Goal: Transaction & Acquisition: Purchase product/service

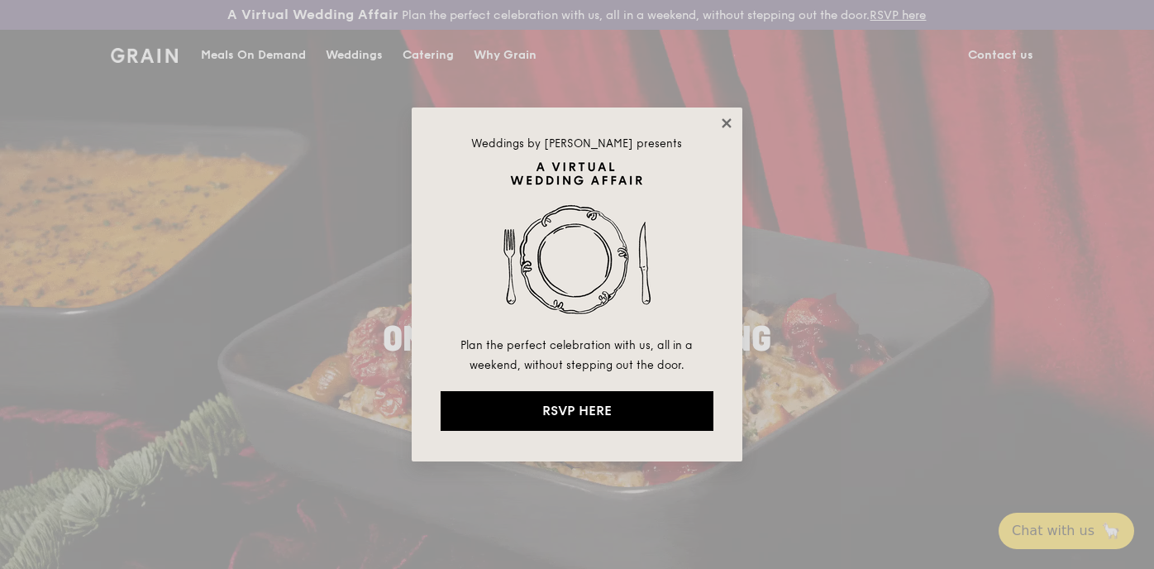
click at [728, 122] on icon at bounding box center [726, 123] width 15 height 15
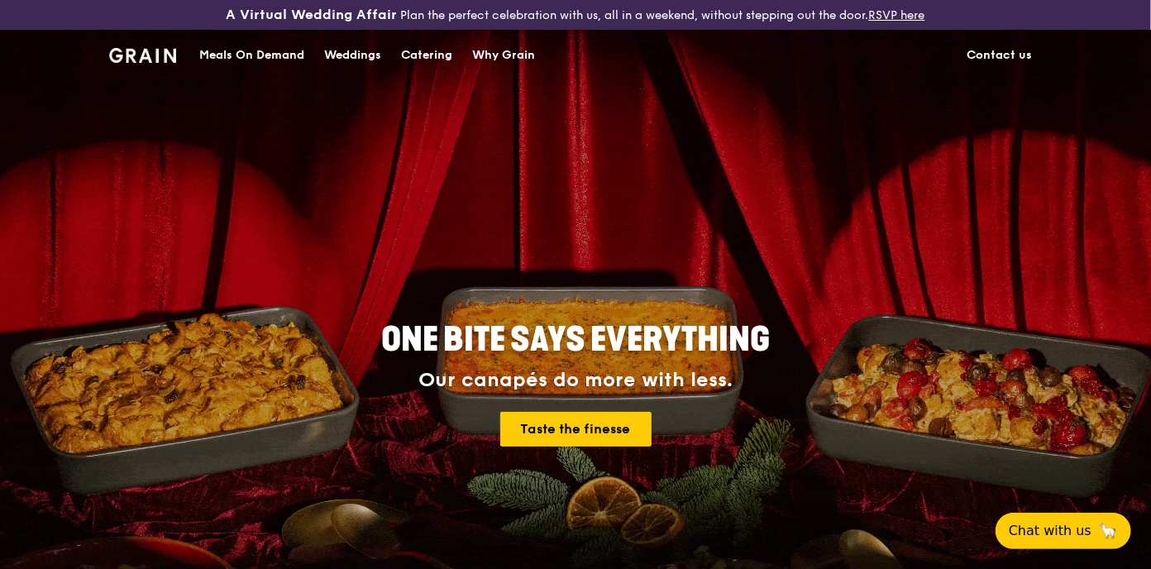
click at [266, 56] on div "Meals On Demand" at bounding box center [251, 56] width 105 height 50
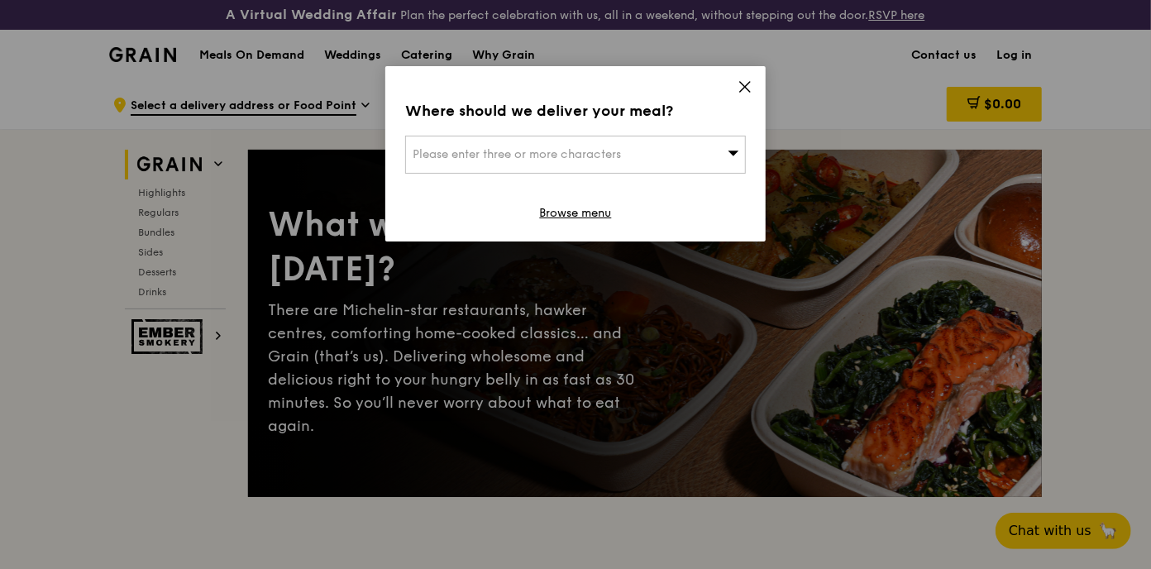
click at [607, 155] on span "Please enter three or more characters" at bounding box center [516, 154] width 208 height 14
click at [607, 155] on input "search" at bounding box center [575, 154] width 339 height 36
click at [749, 79] on icon at bounding box center [744, 86] width 15 height 15
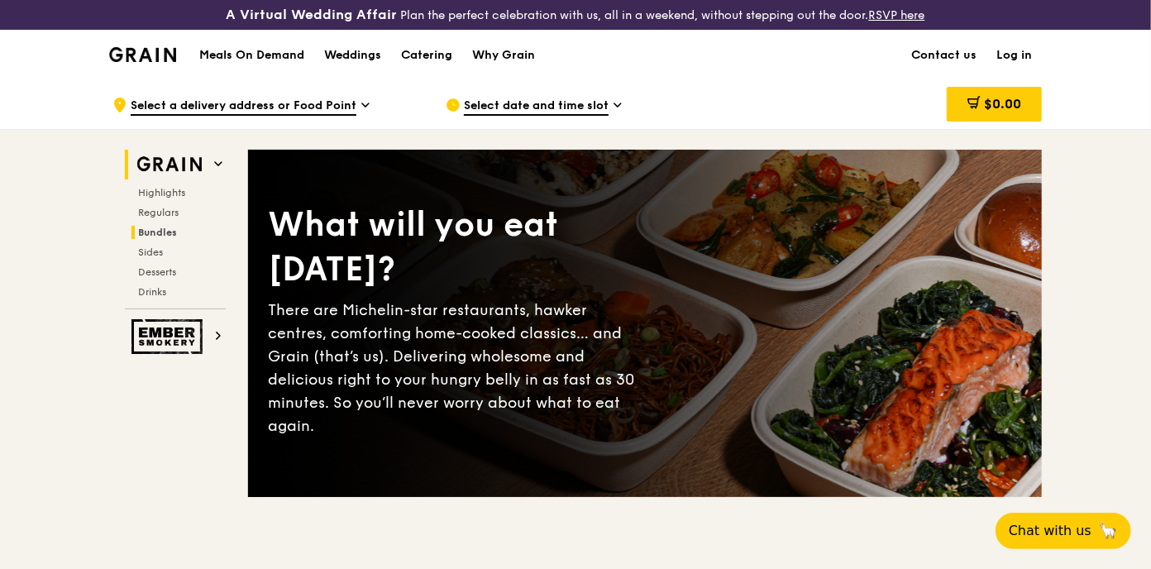
click at [163, 233] on span "Bundles" at bounding box center [157, 232] width 39 height 12
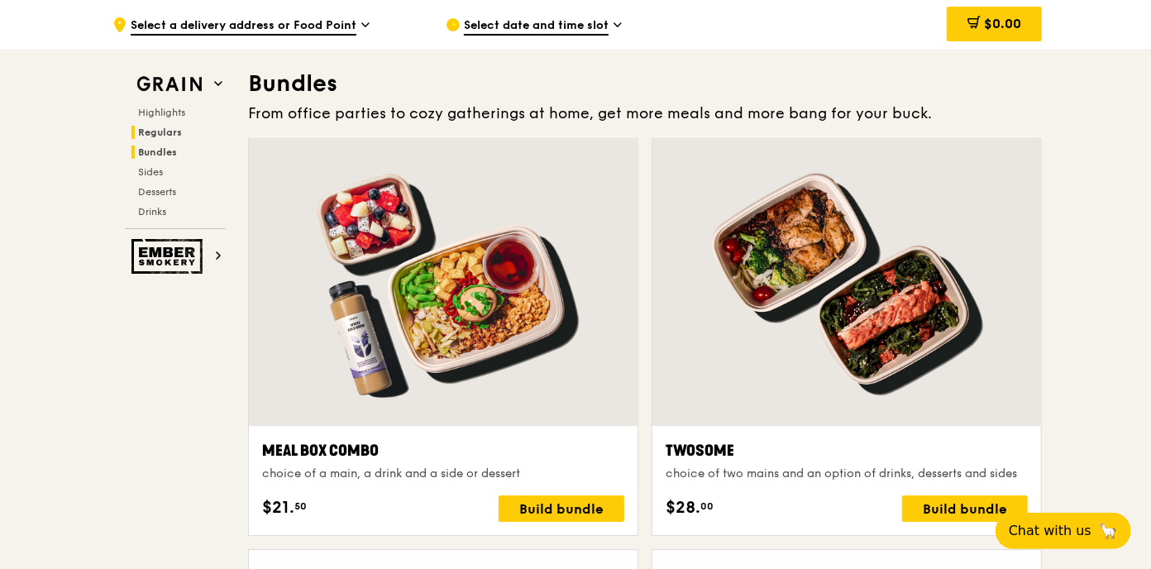
scroll to position [2424, 0]
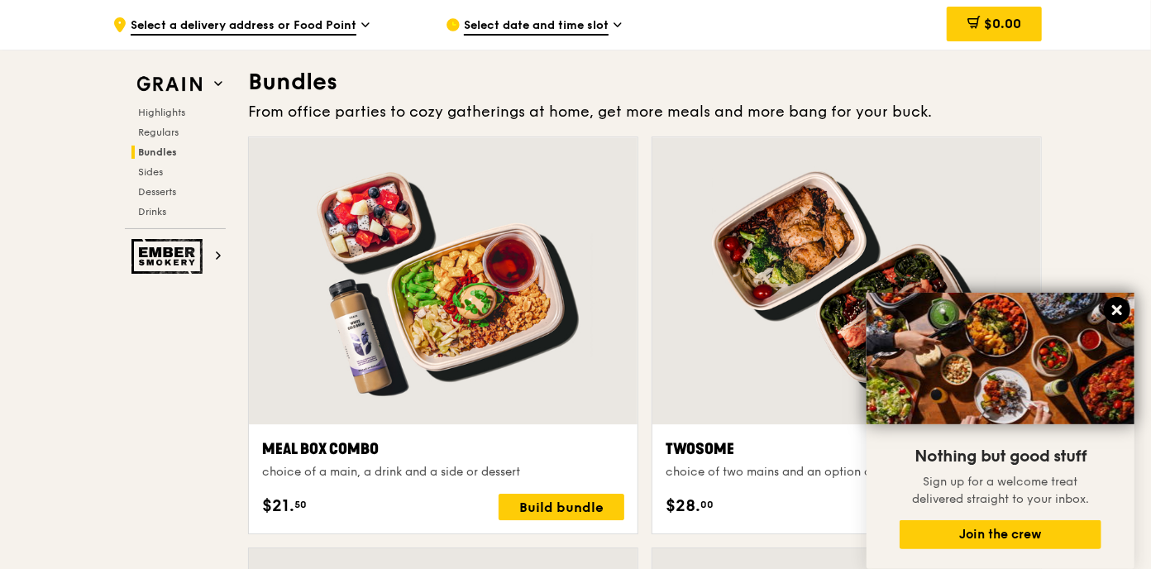
click at [1121, 310] on icon at bounding box center [1116, 310] width 15 height 15
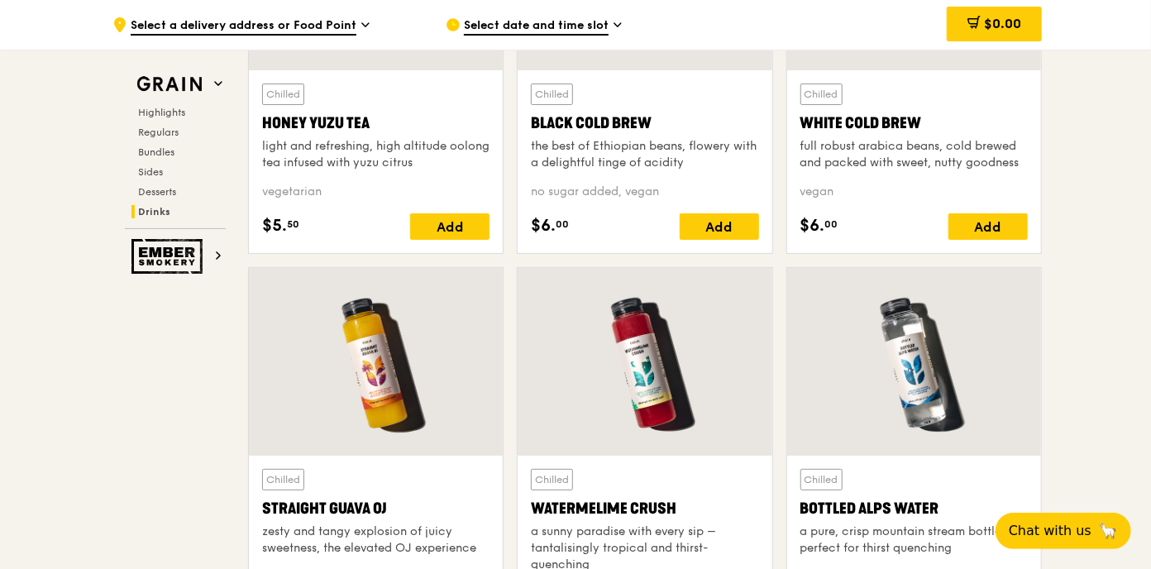
scroll to position [6529, 0]
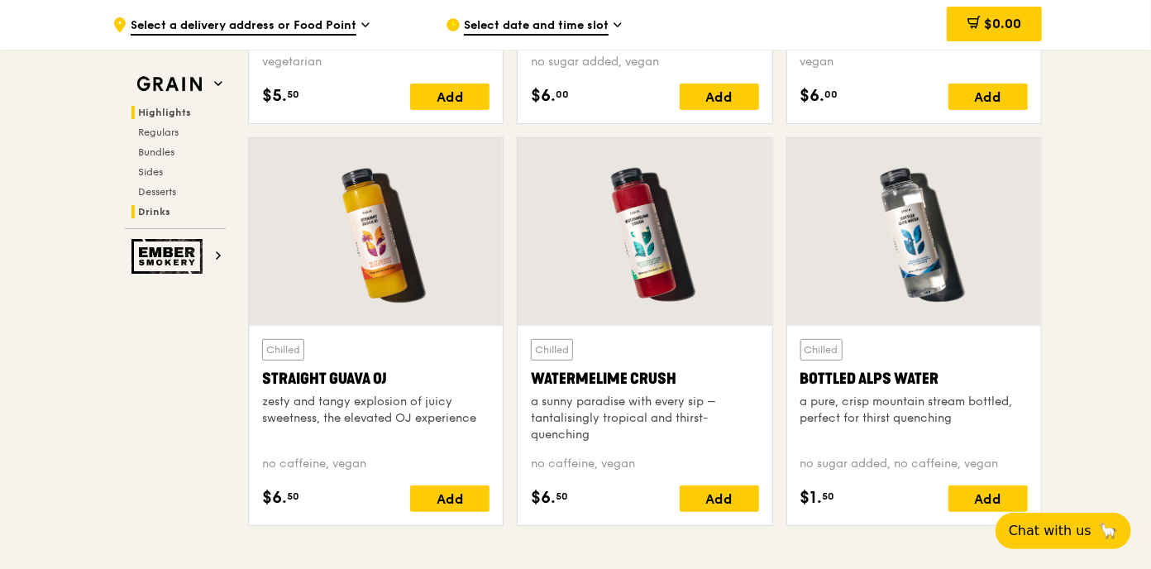
click at [167, 117] on span "Highlights" at bounding box center [164, 113] width 53 height 12
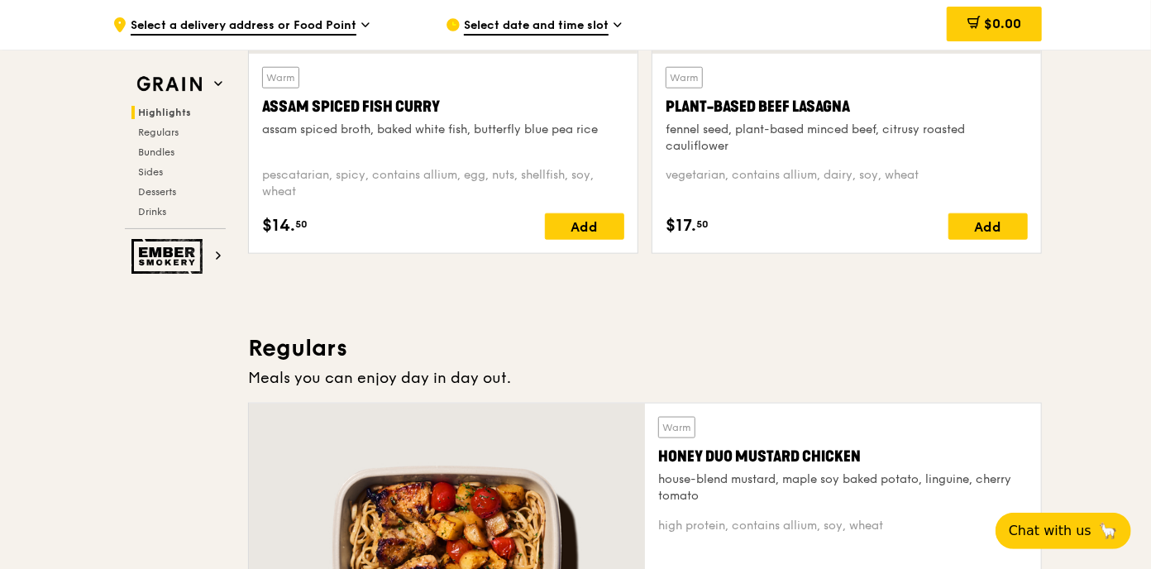
scroll to position [855, 0]
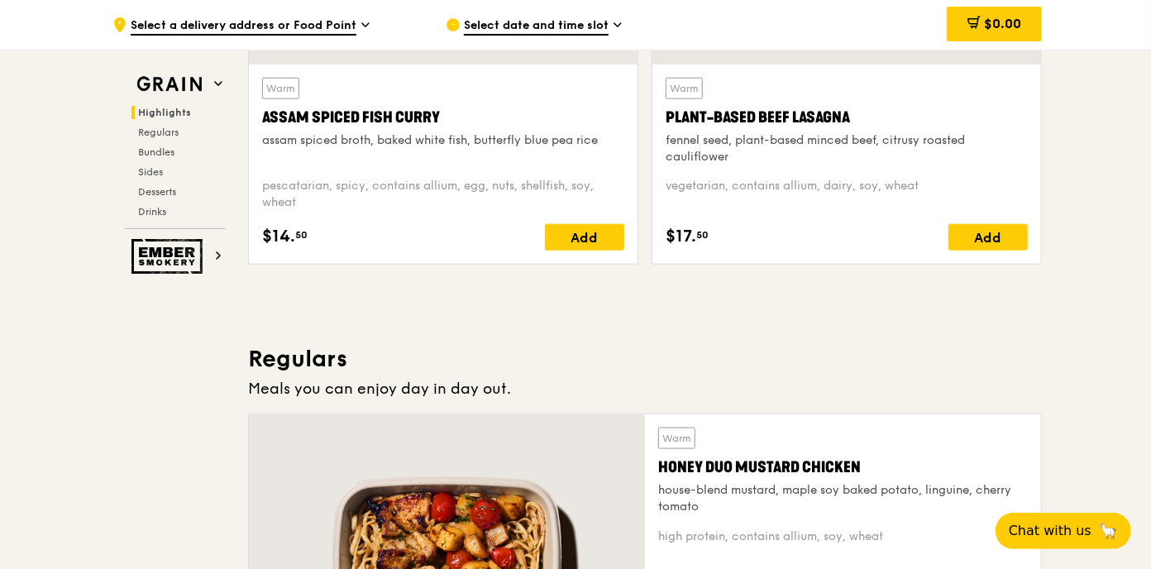
click at [539, 21] on span "Select date and time slot" at bounding box center [536, 26] width 145 height 18
click at [330, 22] on span "Select a delivery address or Food Point" at bounding box center [244, 26] width 226 height 18
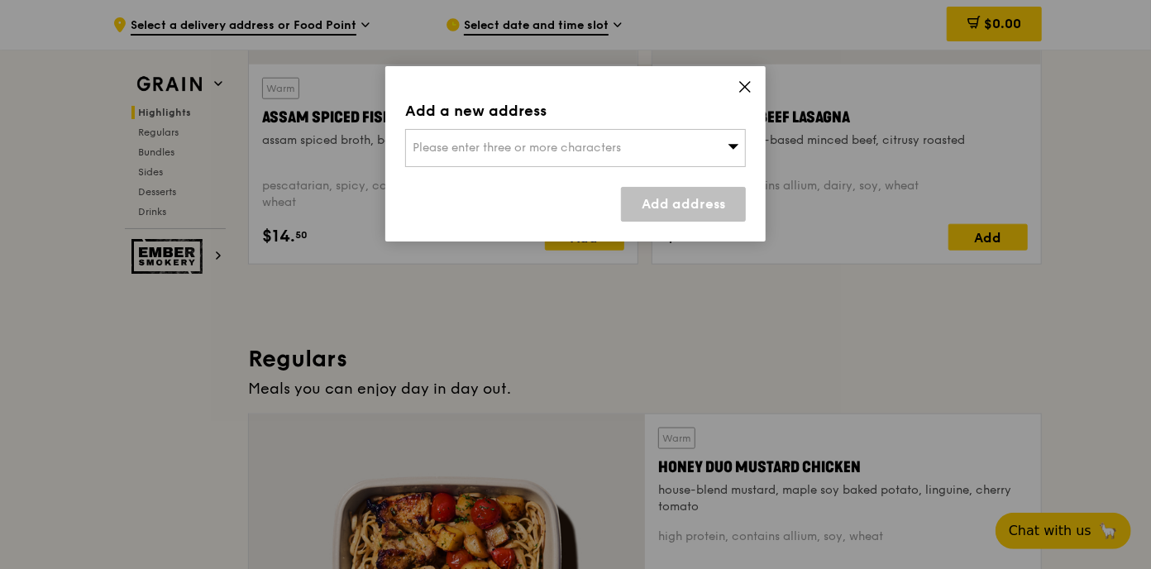
click at [741, 89] on icon at bounding box center [745, 87] width 10 height 10
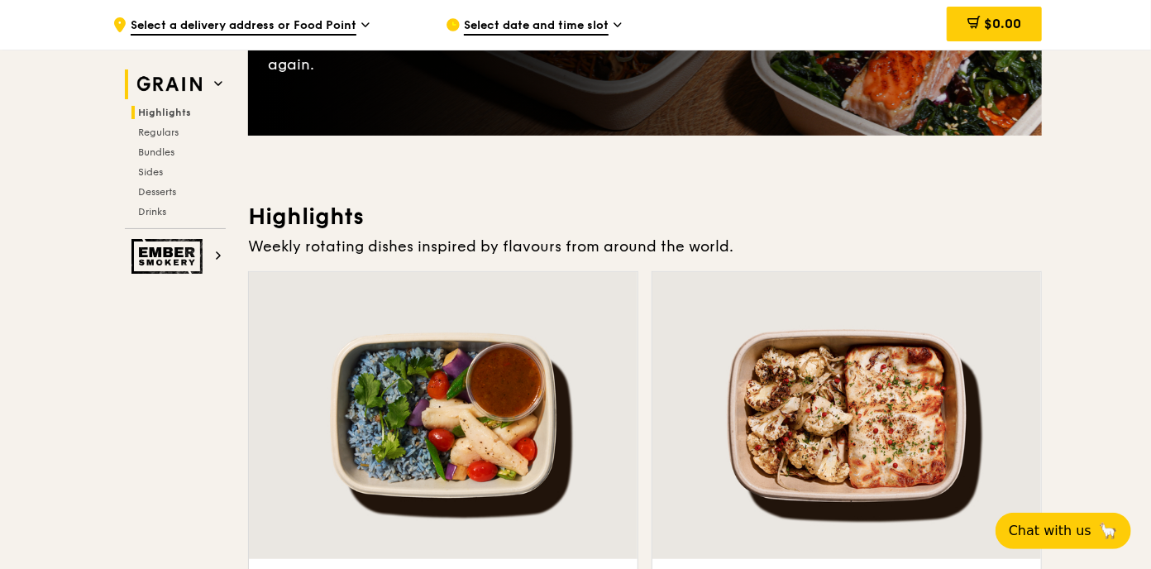
click at [179, 81] on img at bounding box center [169, 84] width 76 height 30
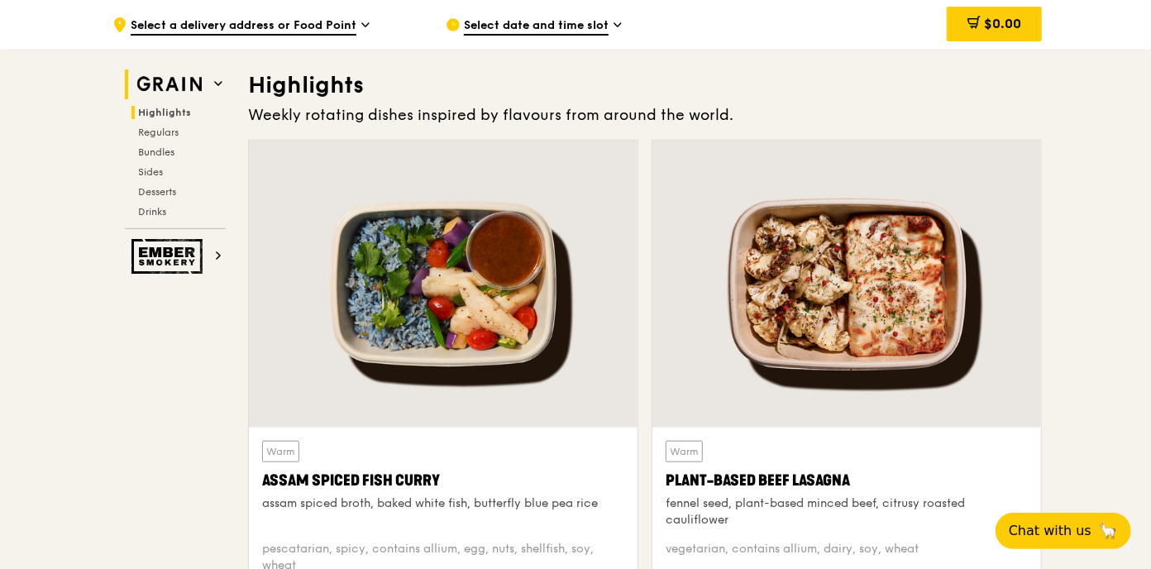
scroll to position [495, 0]
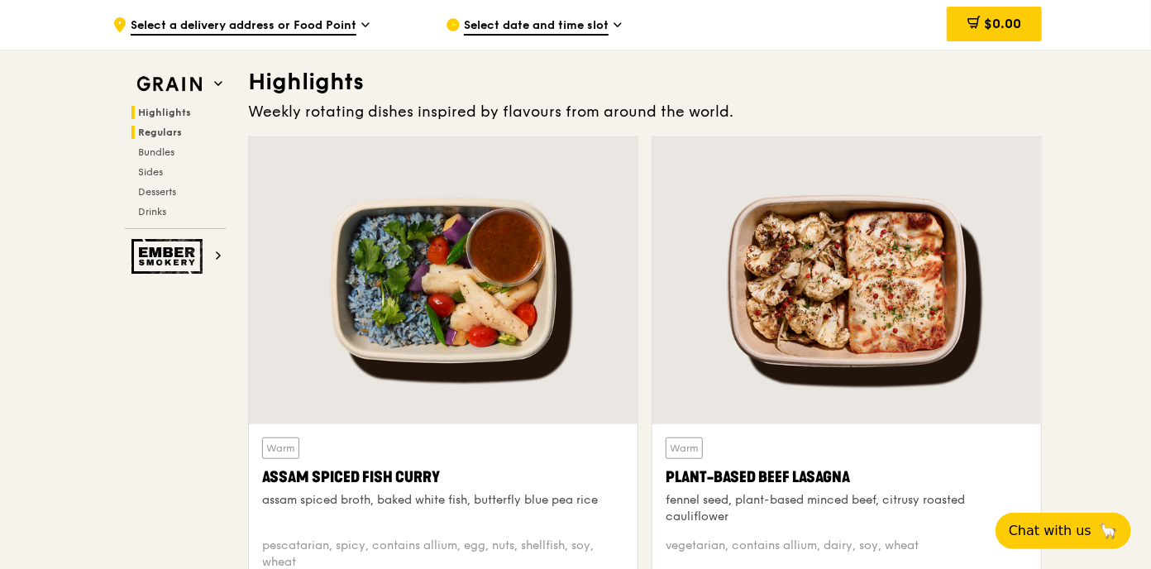
click at [167, 131] on span "Regulars" at bounding box center [160, 132] width 44 height 12
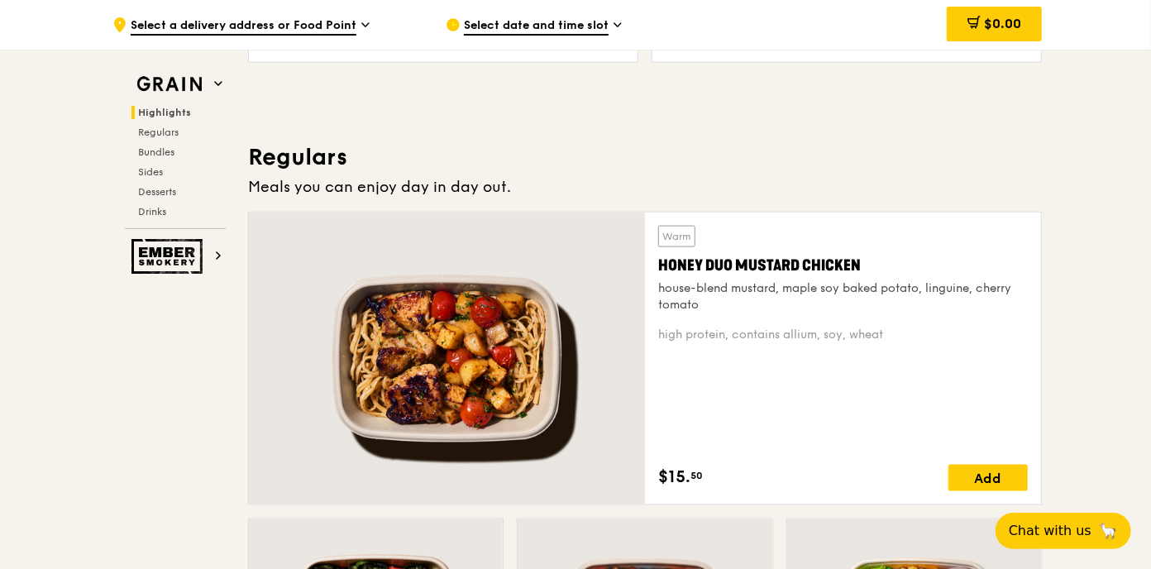
scroll to position [1054, 0]
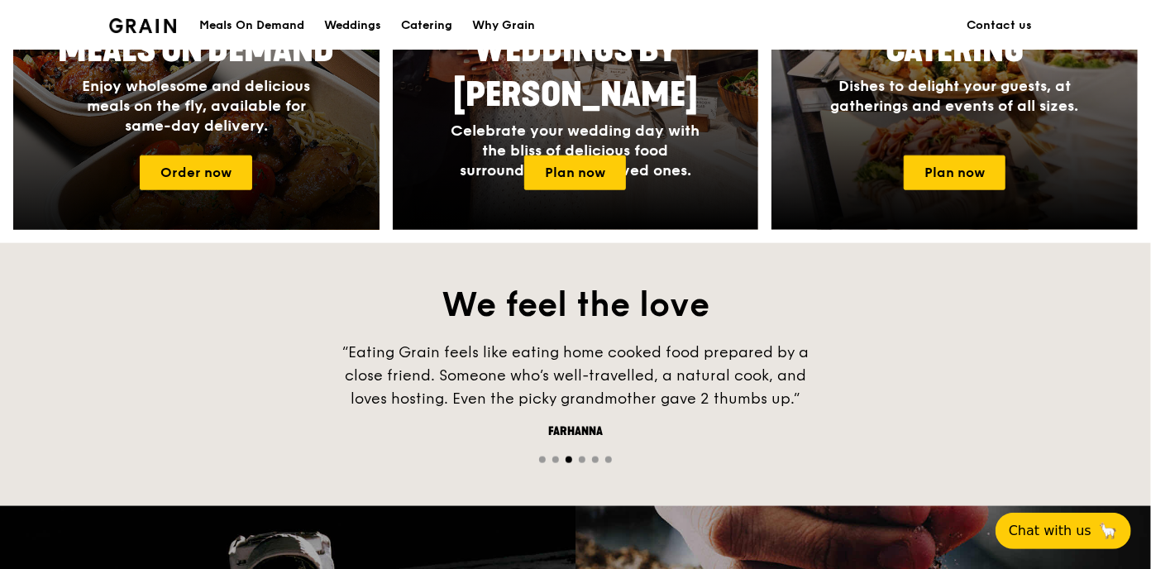
scroll to position [912, 0]
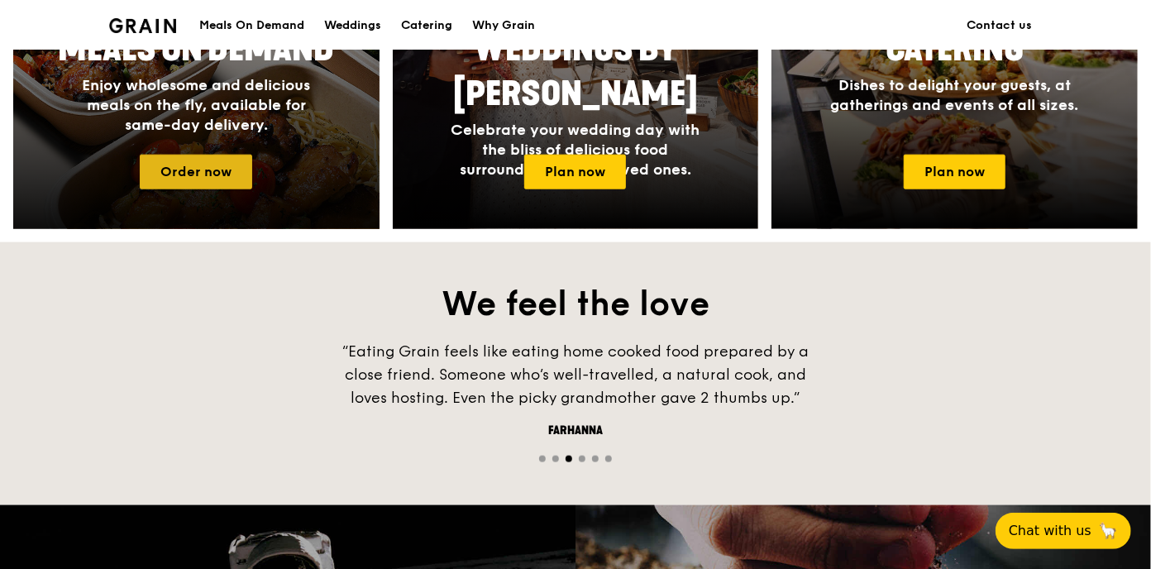
click at [201, 180] on link "Order now" at bounding box center [196, 172] width 112 height 35
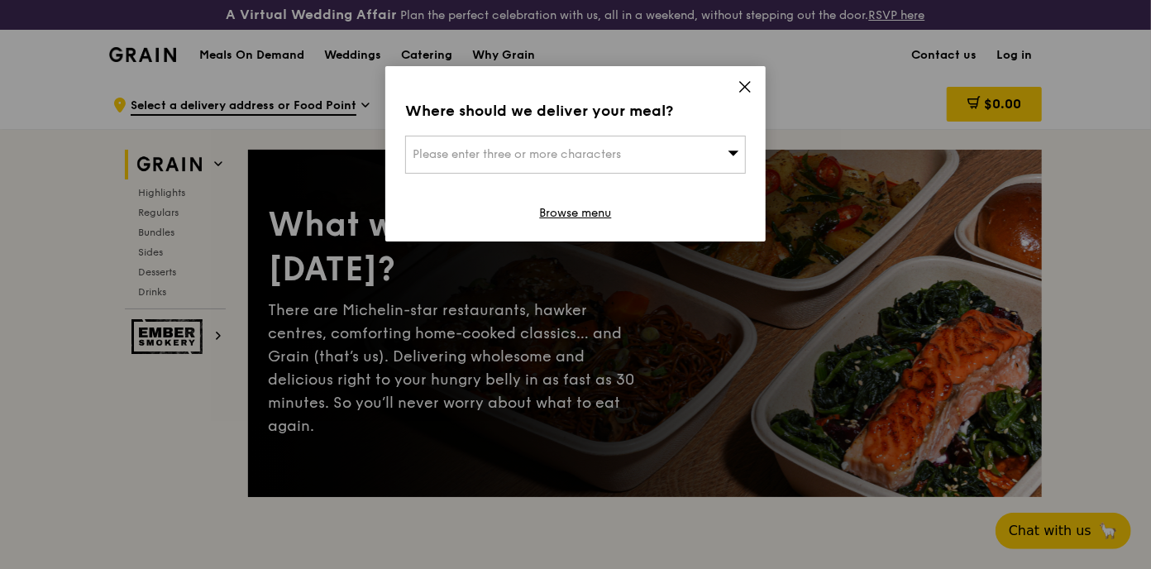
click at [600, 161] on div "Please enter three or more characters" at bounding box center [575, 155] width 341 height 38
click at [591, 159] on input "search" at bounding box center [575, 154] width 339 height 36
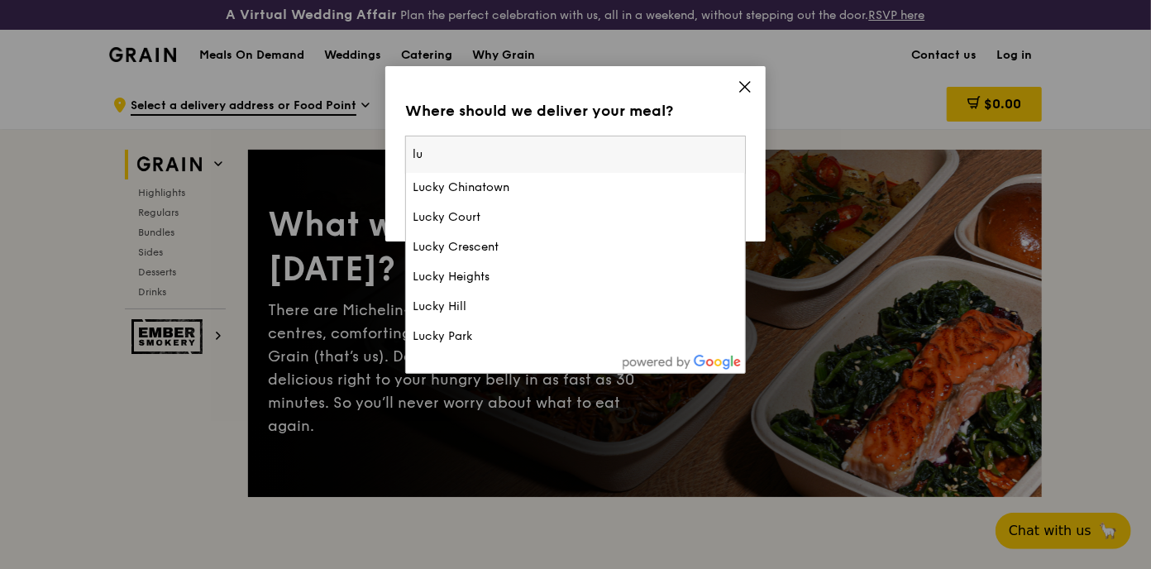
type input "l"
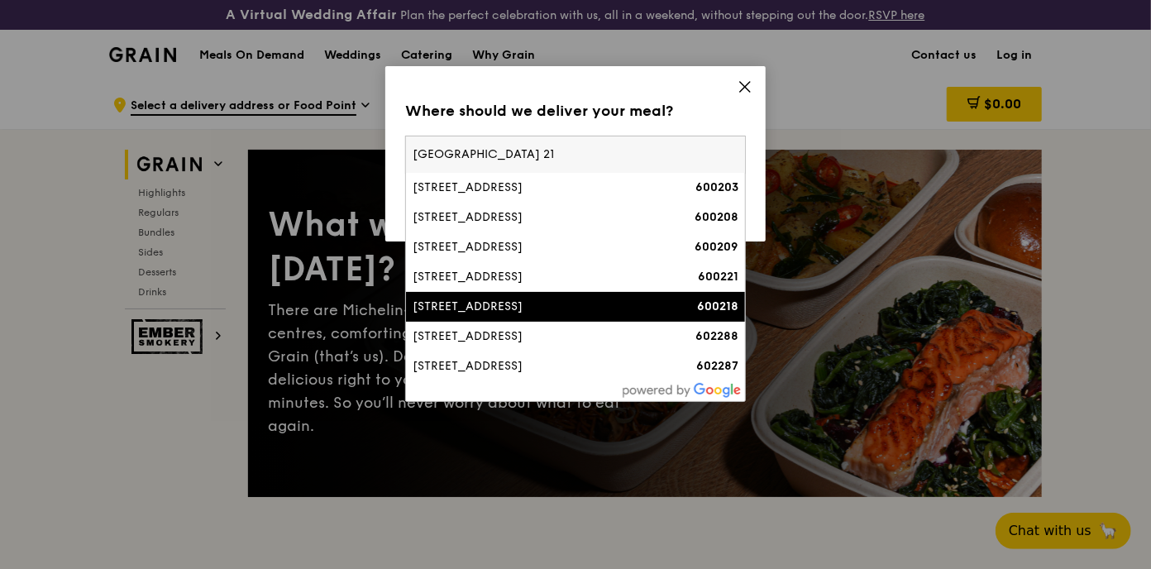
type input "jurong east street 21"
click at [582, 303] on div "[STREET_ADDRESS]" at bounding box center [534, 306] width 245 height 17
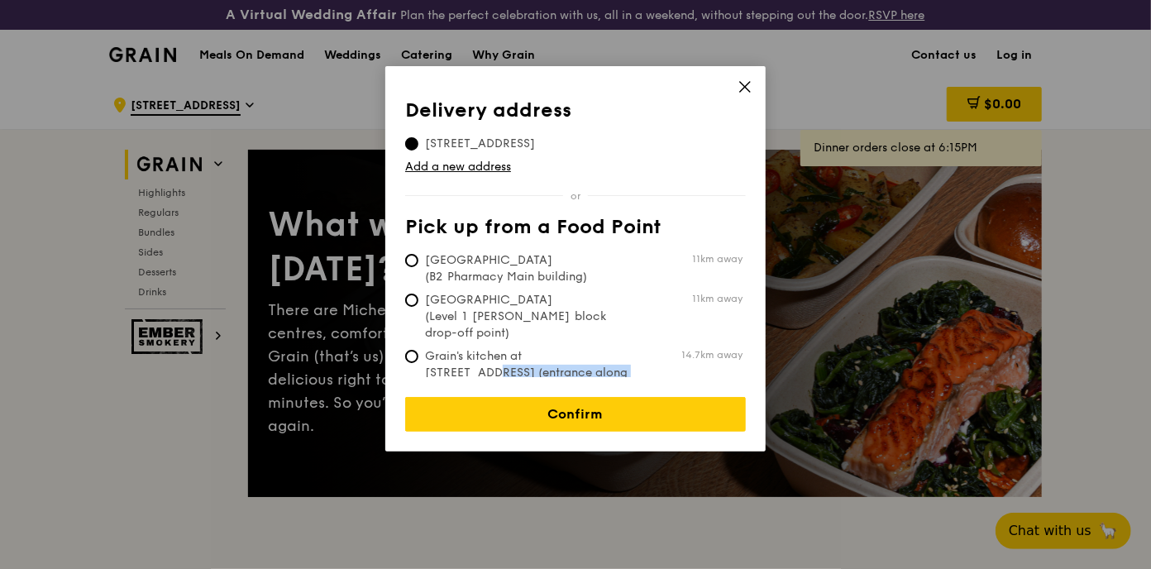
click at [551, 348] on span "Grain's kitchen at 5 Burn Road #05-01 (entrance along Harrison Road)" at bounding box center [528, 381] width 246 height 66
click at [589, 353] on span "Grain's kitchen at 5 Burn Road #05-01 (entrance along Harrison Road)" at bounding box center [528, 381] width 246 height 66
click at [418, 353] on input "Grain's kitchen at 5 Burn Road #05-01 (entrance along Harrison Road) 14.7km away" at bounding box center [411, 356] width 13 height 13
radio input "true"
click at [751, 88] on icon at bounding box center [744, 86] width 15 height 15
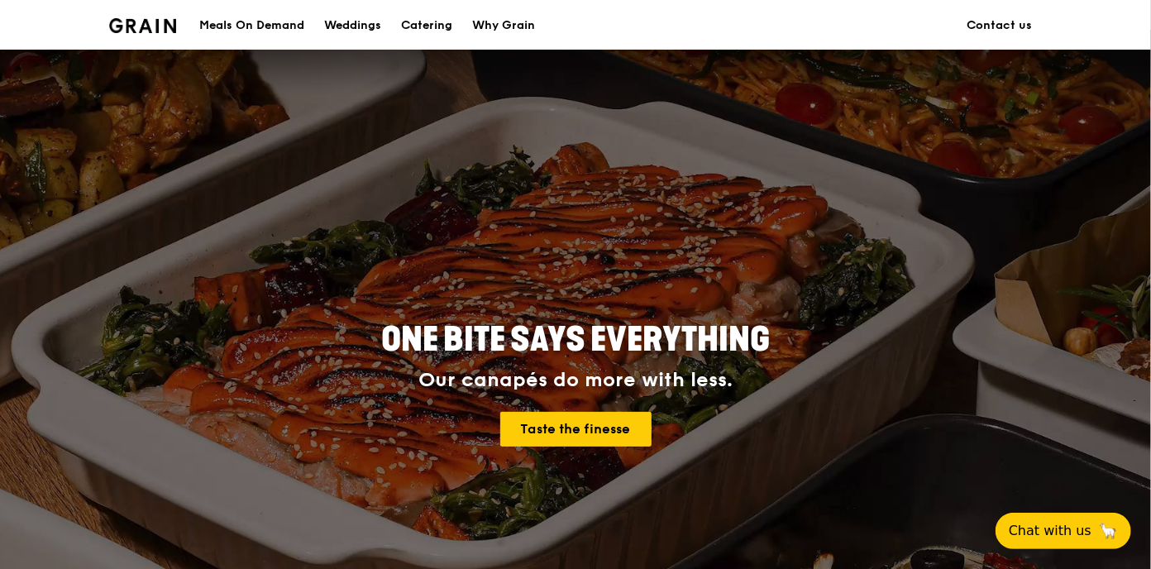
scroll to position [912, 0]
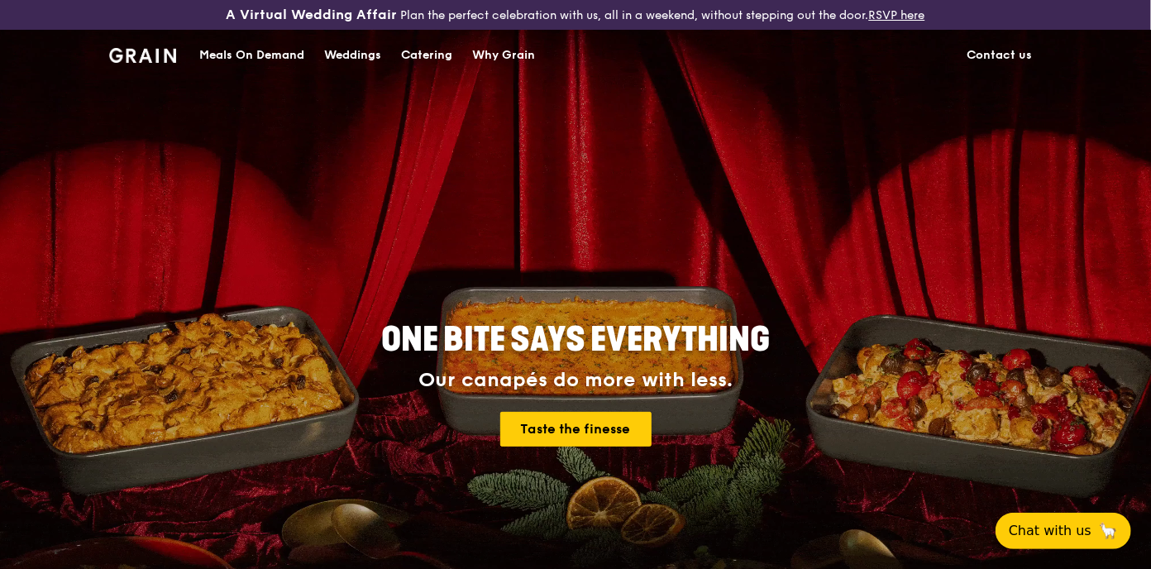
click at [217, 52] on div "Meals On Demand" at bounding box center [251, 56] width 105 height 50
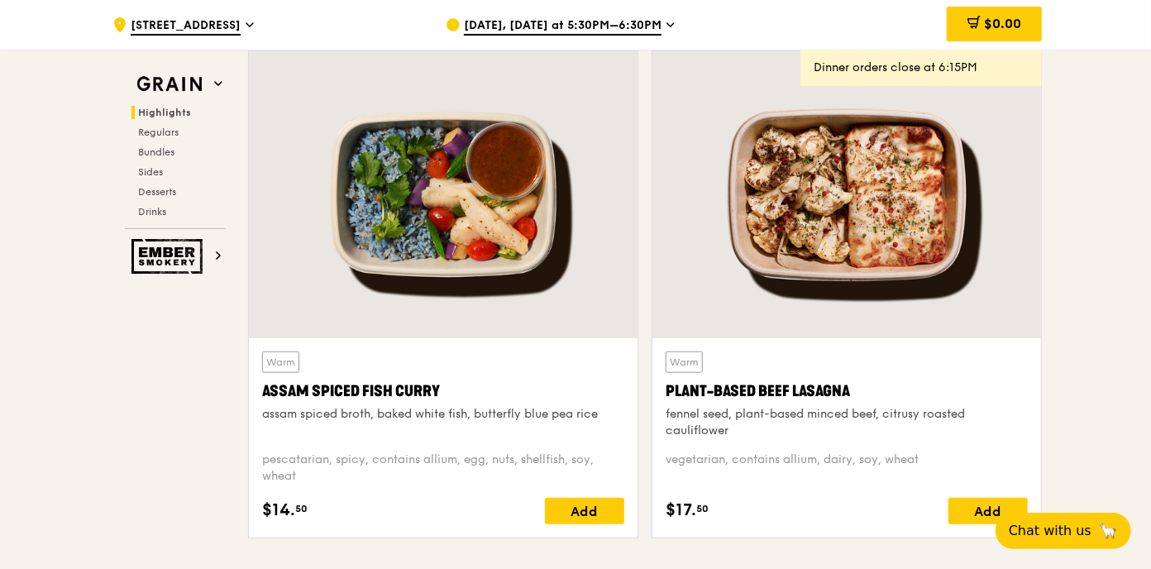
scroll to position [592, 0]
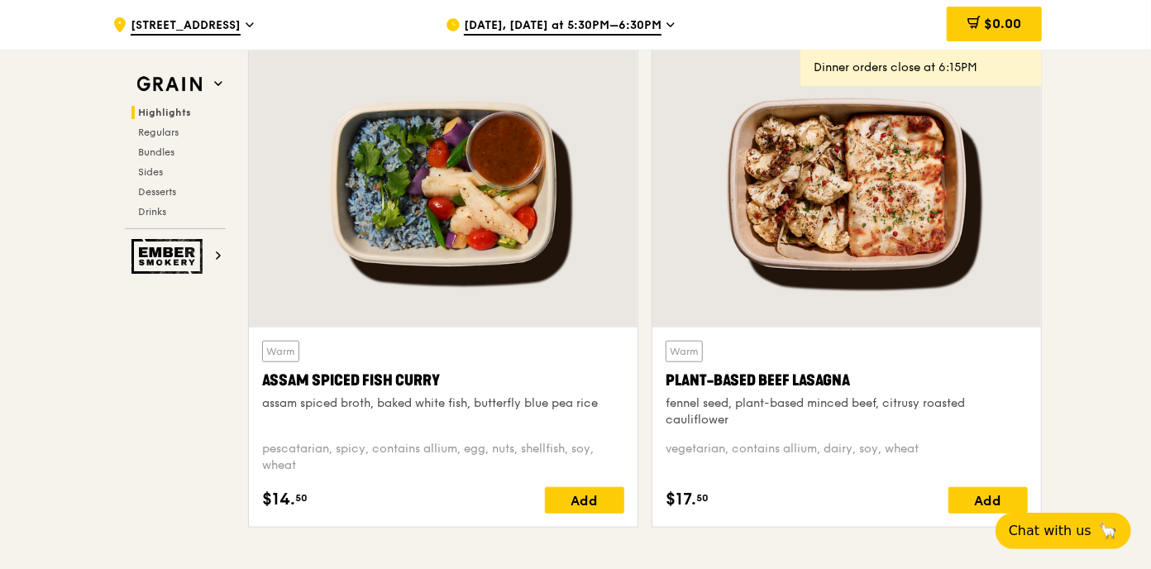
click at [532, 399] on div "assam spiced broth, baked white fish, butterfly blue pea rice" at bounding box center [443, 403] width 362 height 17
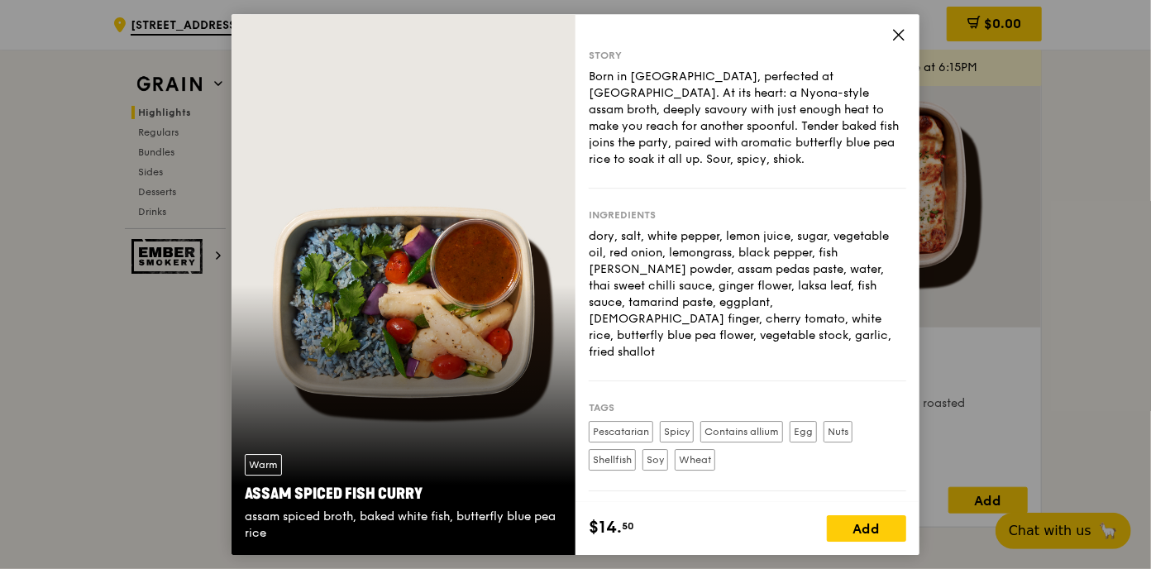
click at [899, 31] on icon at bounding box center [898, 34] width 15 height 15
